Goal: Check status: Check status

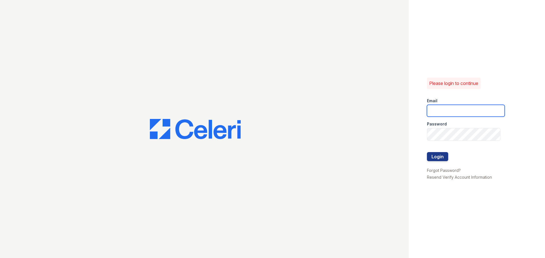
type input "spuga@trinity-pm.com"
click at [426, 154] on div "Please login to continue Email spuga@trinity-pm.com Password Login Forgot Passw…" at bounding box center [477, 129] width 136 height 258
click at [447, 161] on button "Login" at bounding box center [437, 156] width 21 height 9
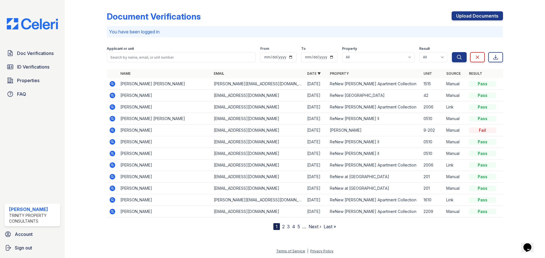
click at [115, 192] on icon at bounding box center [113, 189] width 6 height 6
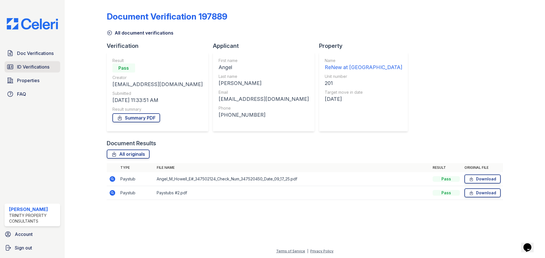
click at [47, 73] on link "ID Verifications" at bounding box center [33, 66] width 56 height 11
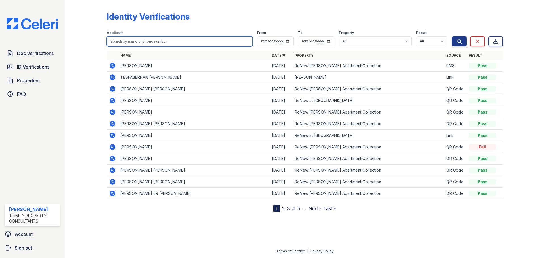
click at [146, 47] on input "search" at bounding box center [180, 41] width 146 height 10
type input "e"
type input "angel"
click at [452, 36] on button "Search" at bounding box center [459, 41] width 15 height 10
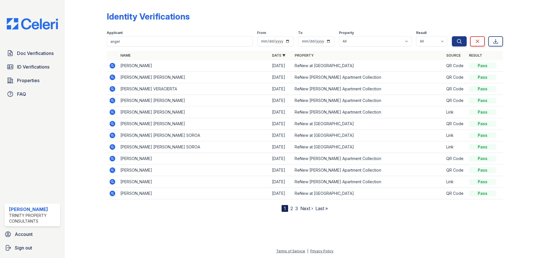
click at [115, 69] on icon at bounding box center [113, 66] width 6 height 6
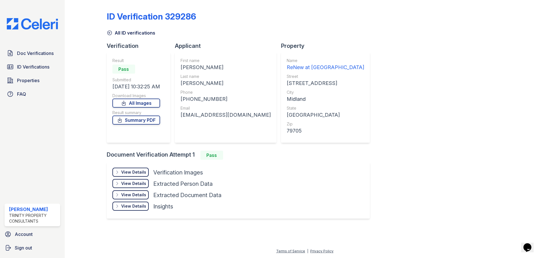
click at [154, 134] on div "Result Pass Submitted [DATE] 10:32:25 AM Download Images All Images Result summ…" at bounding box center [136, 97] width 48 height 79
click at [154, 125] on link "Summary PDF" at bounding box center [136, 120] width 48 height 9
